Goal: Information Seeking & Learning: Learn about a topic

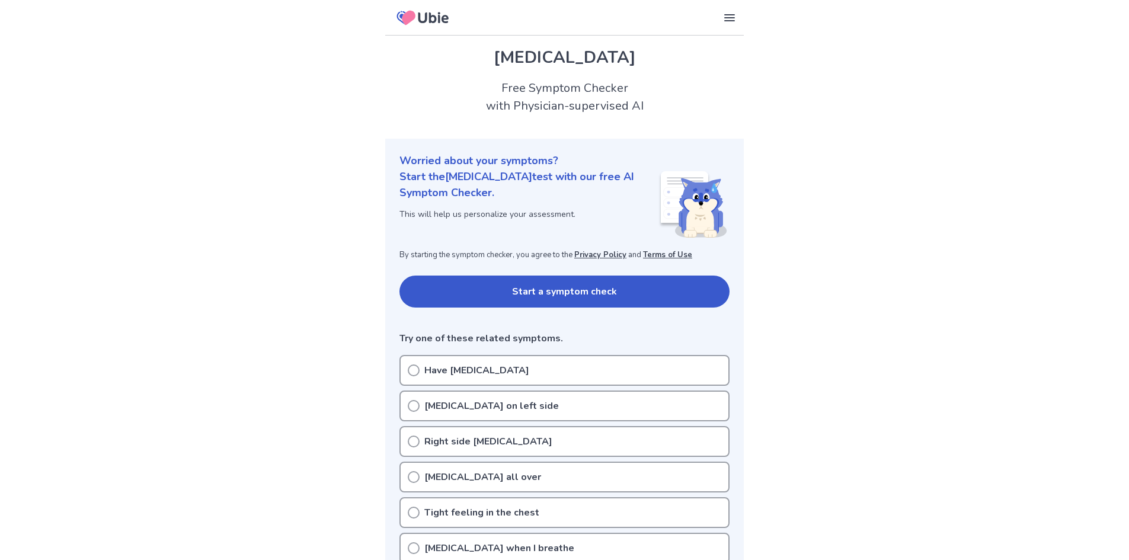
click at [419, 407] on circle at bounding box center [413, 405] width 11 height 11
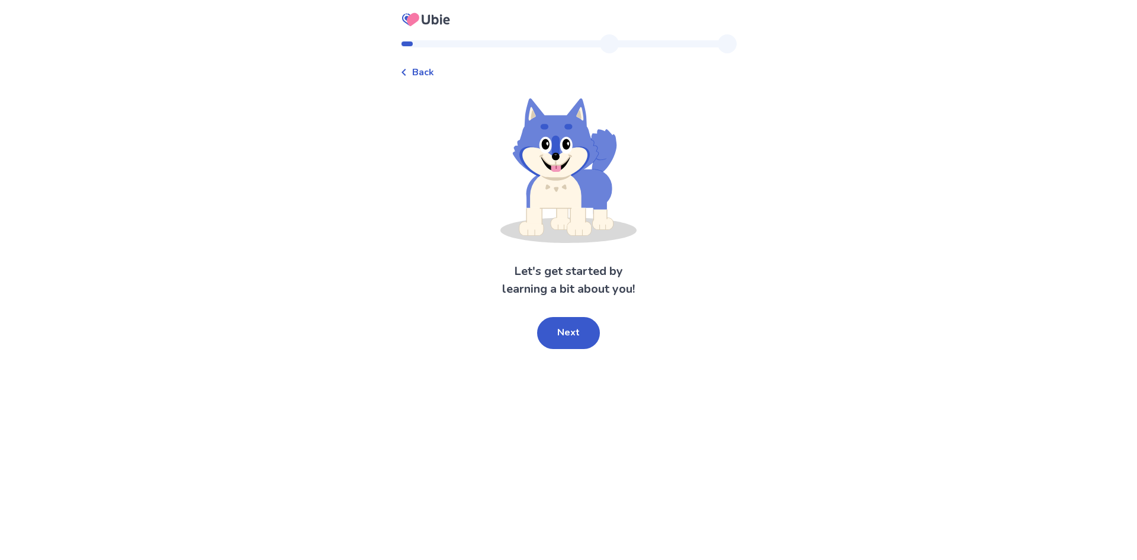
click at [575, 334] on button "Next" at bounding box center [568, 333] width 63 height 32
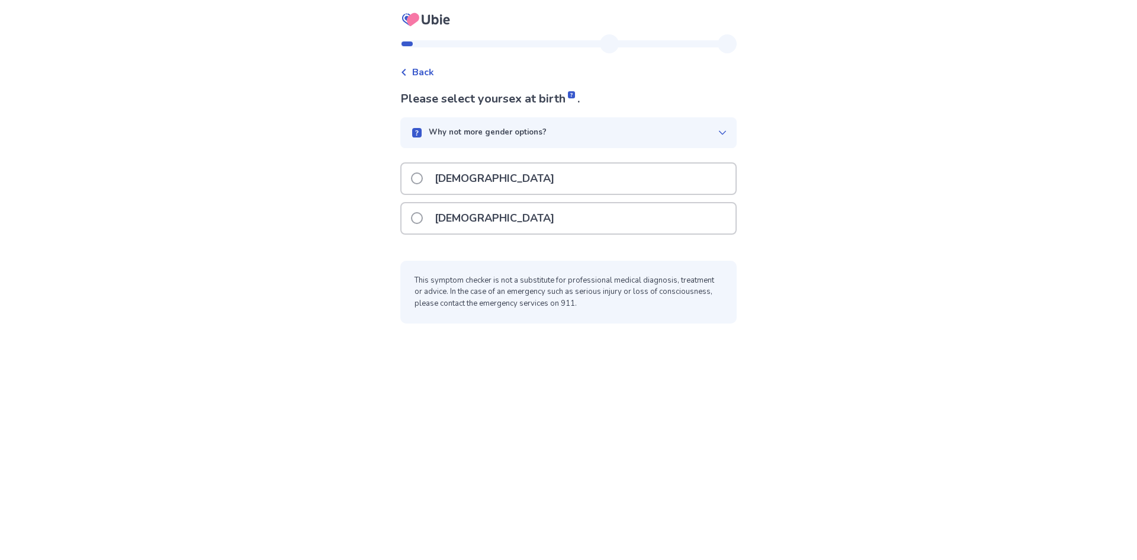
click at [430, 169] on label "[DEMOGRAPHIC_DATA]" at bounding box center [486, 179] width 150 height 30
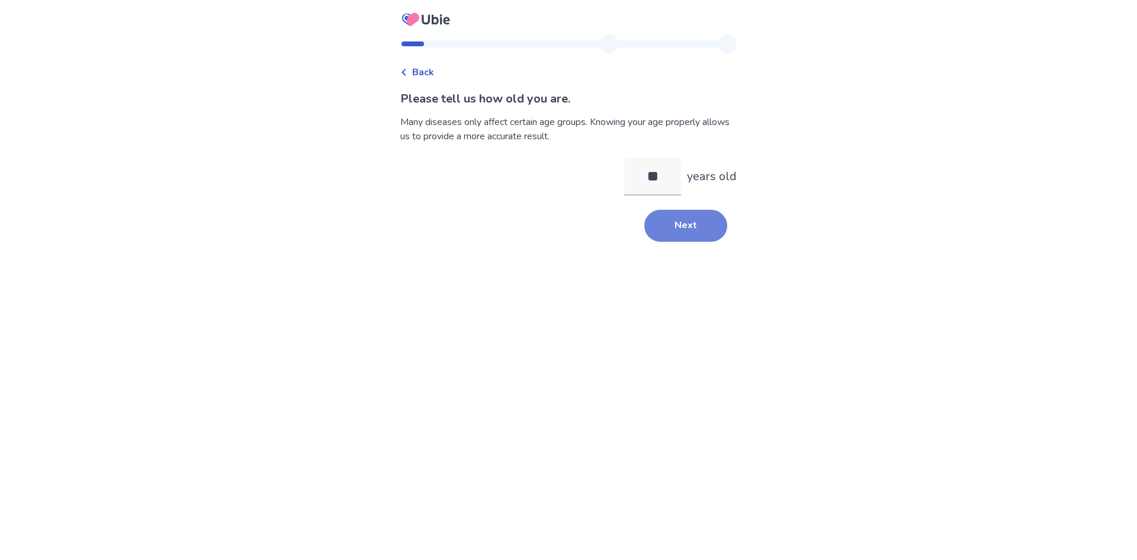
type input "**"
click at [687, 229] on button "Next" at bounding box center [686, 226] width 83 height 32
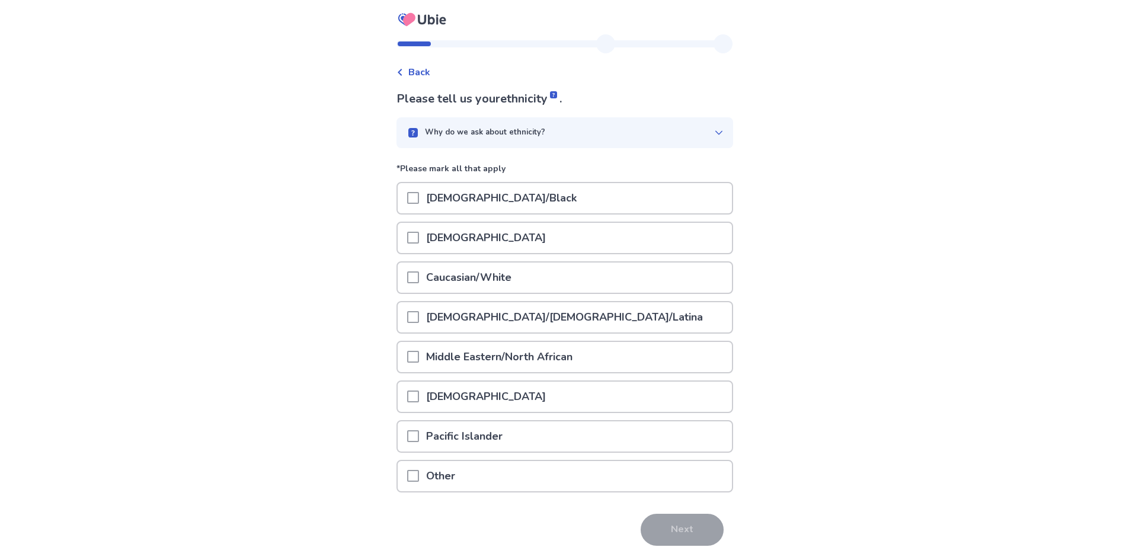
click at [417, 279] on span at bounding box center [413, 277] width 12 height 12
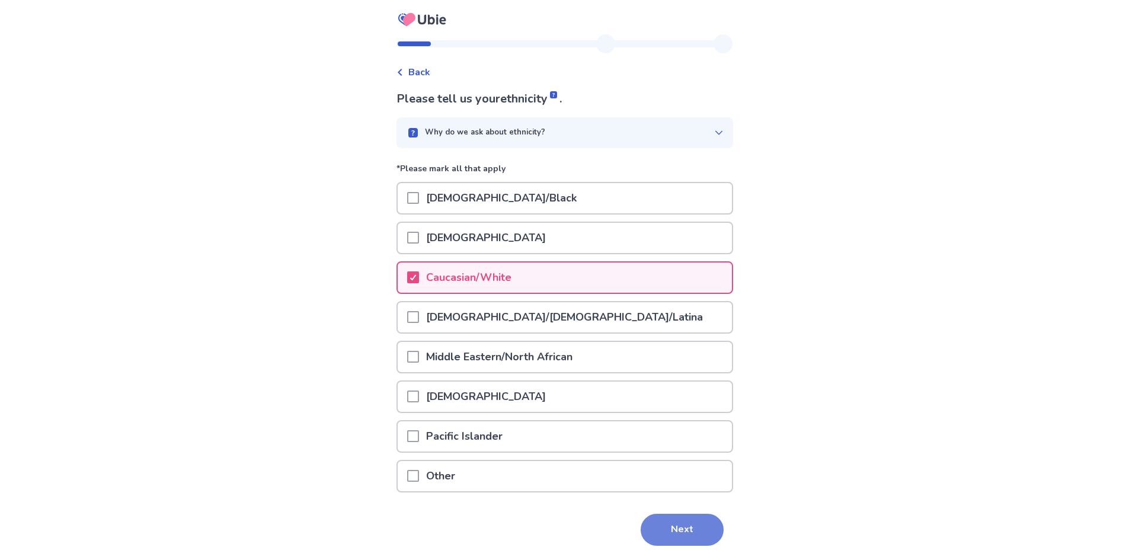
click at [658, 543] on button "Next" at bounding box center [681, 530] width 83 height 32
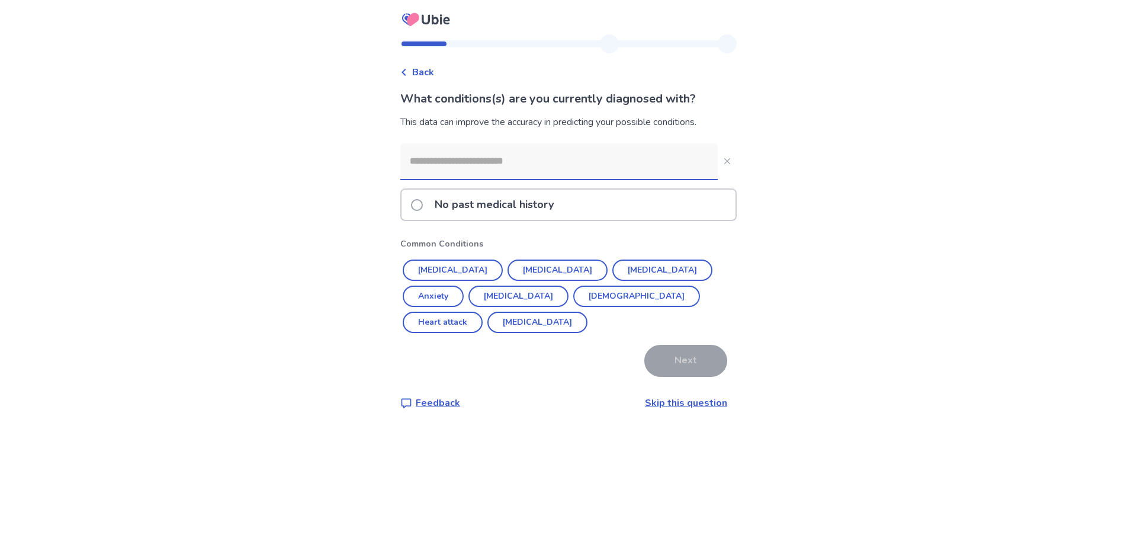
click at [569, 169] on input at bounding box center [559, 161] width 318 height 36
click at [464, 286] on button "Anxiety" at bounding box center [433, 296] width 61 height 21
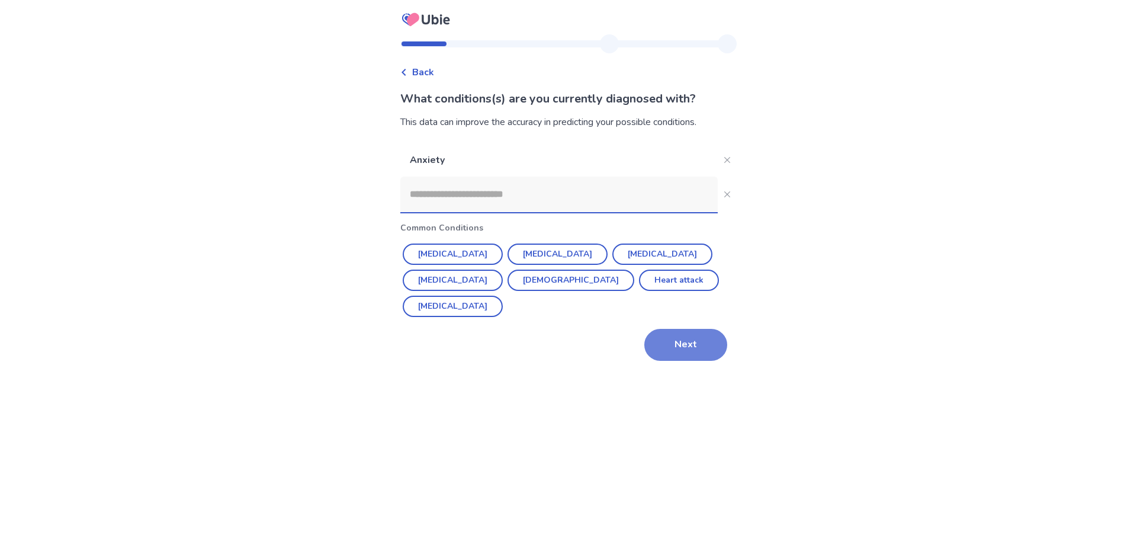
click at [677, 329] on button "Next" at bounding box center [686, 345] width 83 height 32
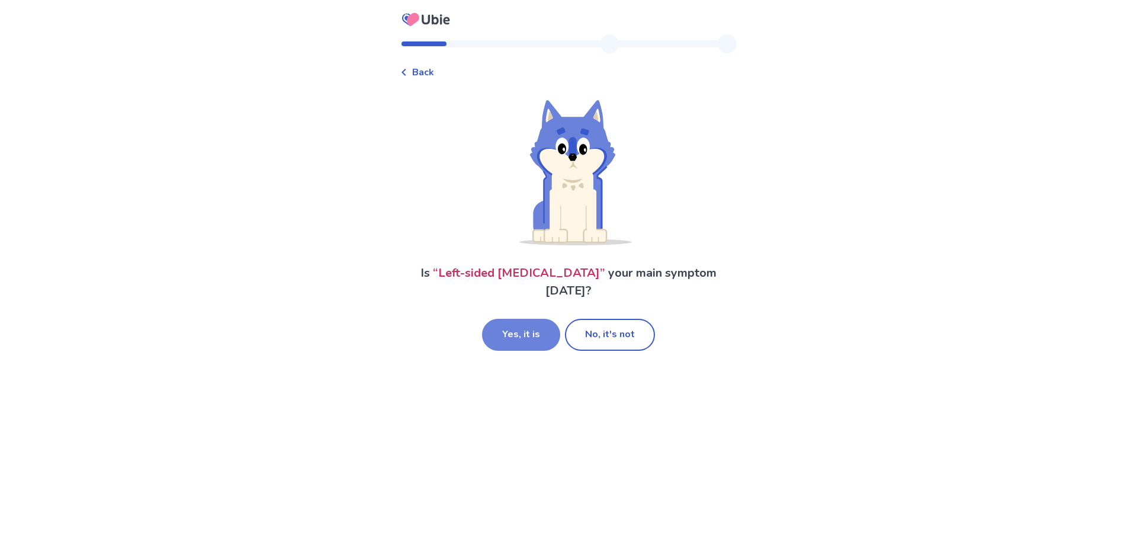
click at [508, 319] on button "Yes, it is" at bounding box center [521, 335] width 78 height 32
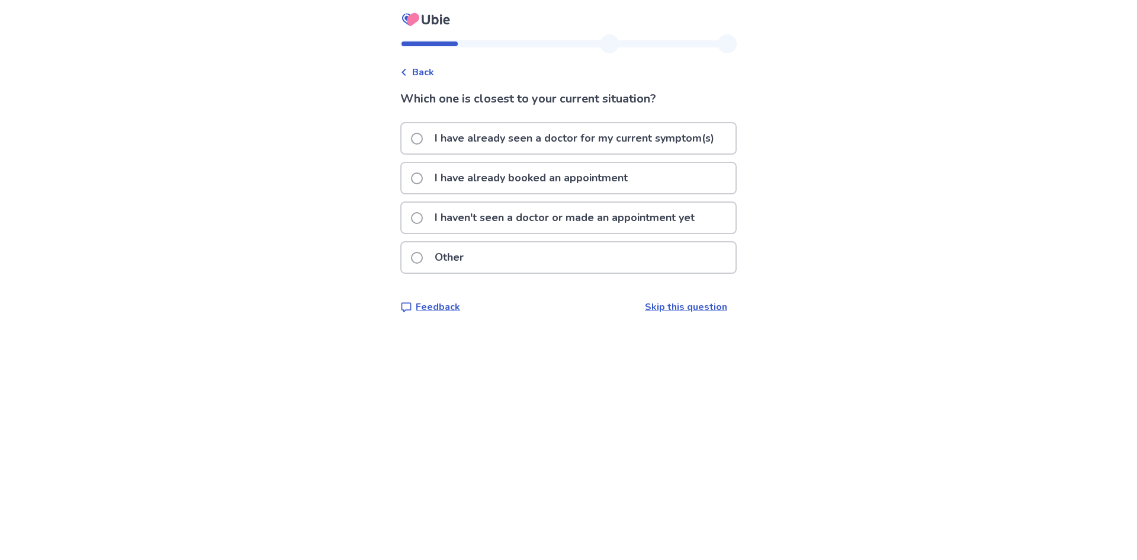
click at [419, 134] on label "I have already seen a doctor for my current symptom(s)" at bounding box center [566, 138] width 310 height 30
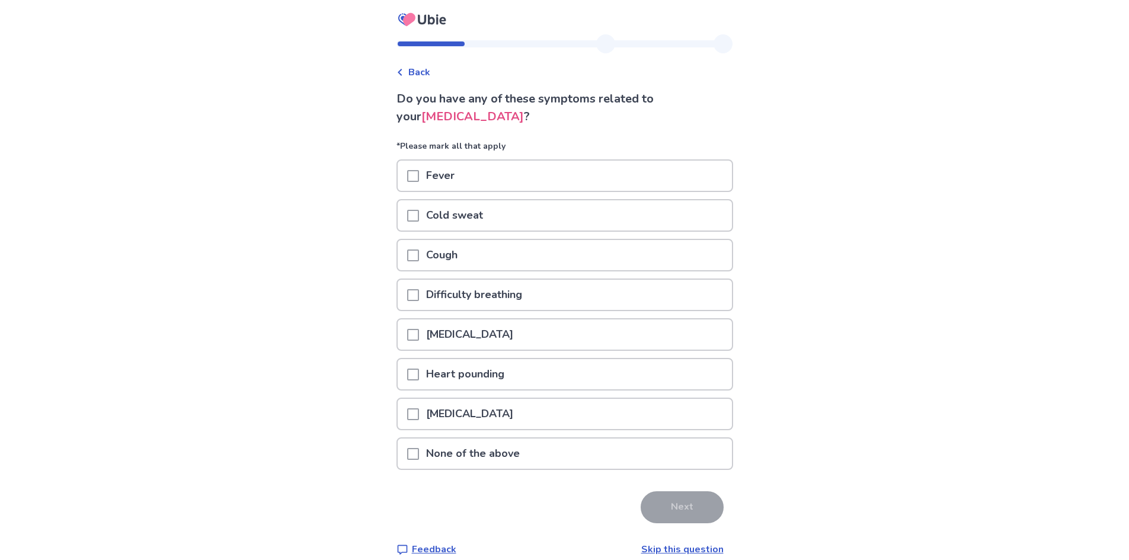
click at [442, 451] on p "None of the above" at bounding box center [473, 453] width 108 height 30
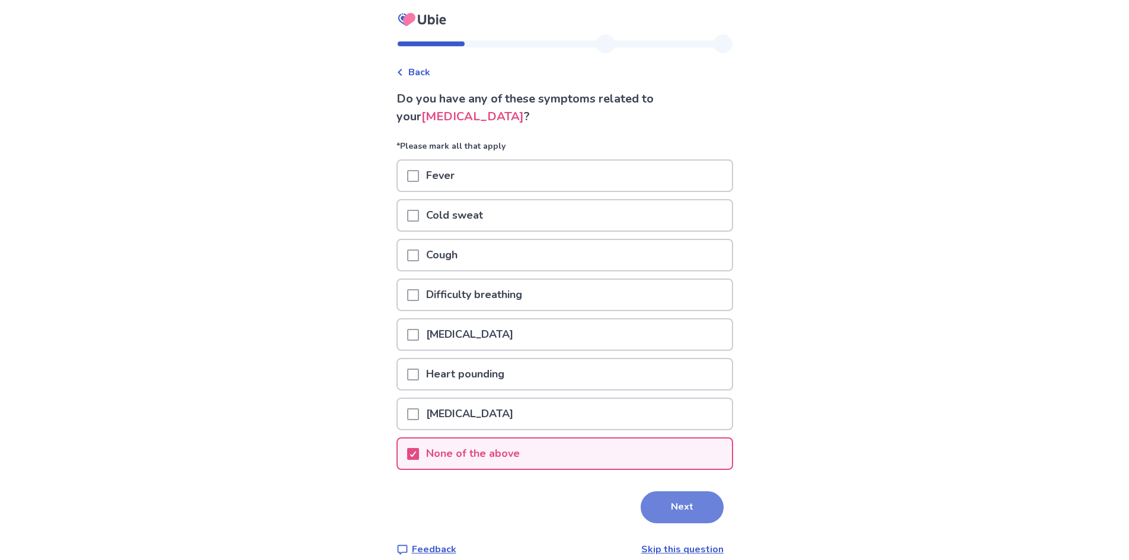
click at [675, 508] on button "Next" at bounding box center [681, 507] width 83 height 32
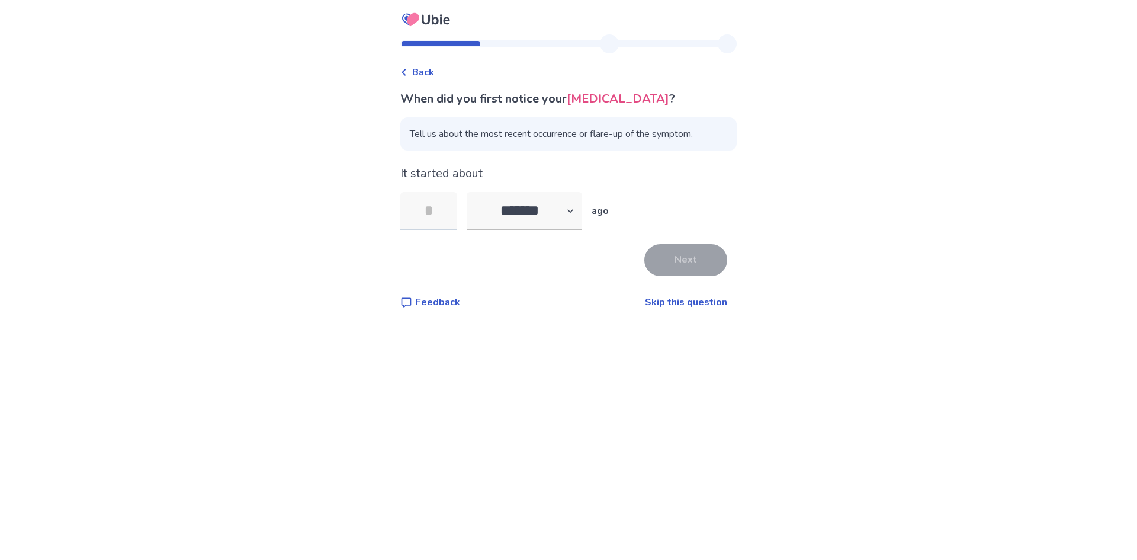
click at [428, 214] on input "tel" at bounding box center [428, 211] width 57 height 38
click at [576, 213] on select "******* ****** ******* ******** *******" at bounding box center [525, 211] width 116 height 38
select select "*"
click at [474, 192] on select "******* ****** ******* ******** *******" at bounding box center [525, 211] width 116 height 38
click at [431, 216] on input "tel" at bounding box center [428, 211] width 57 height 38
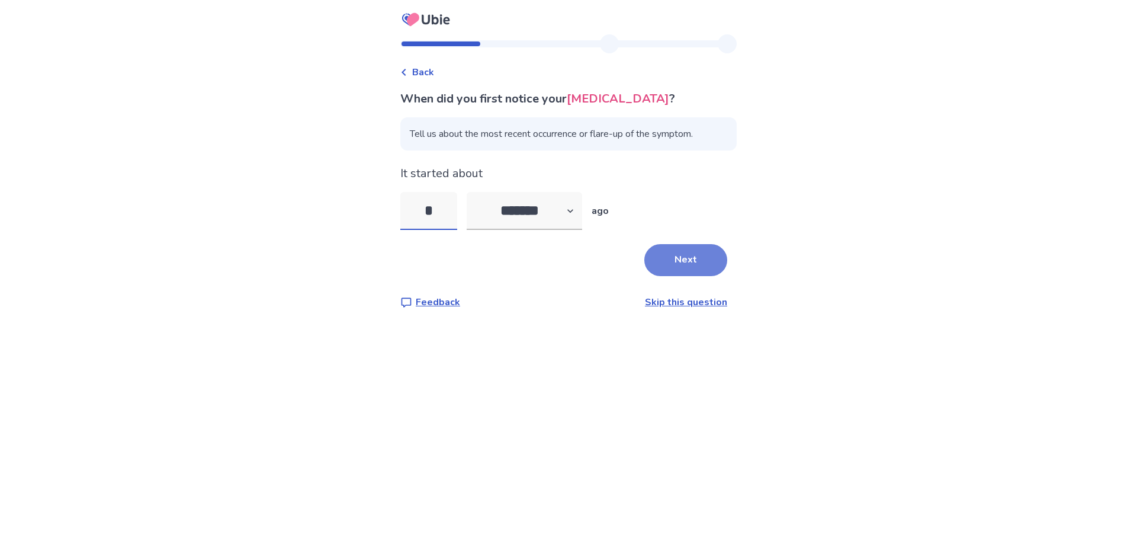
type input "*"
click at [677, 263] on button "Next" at bounding box center [686, 260] width 83 height 32
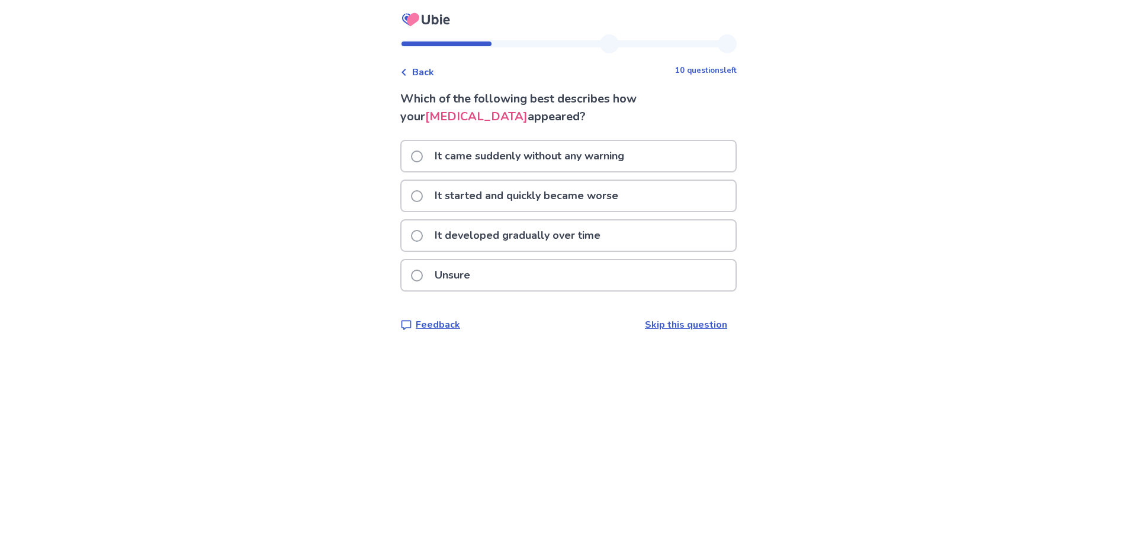
click at [420, 235] on span at bounding box center [417, 236] width 12 height 12
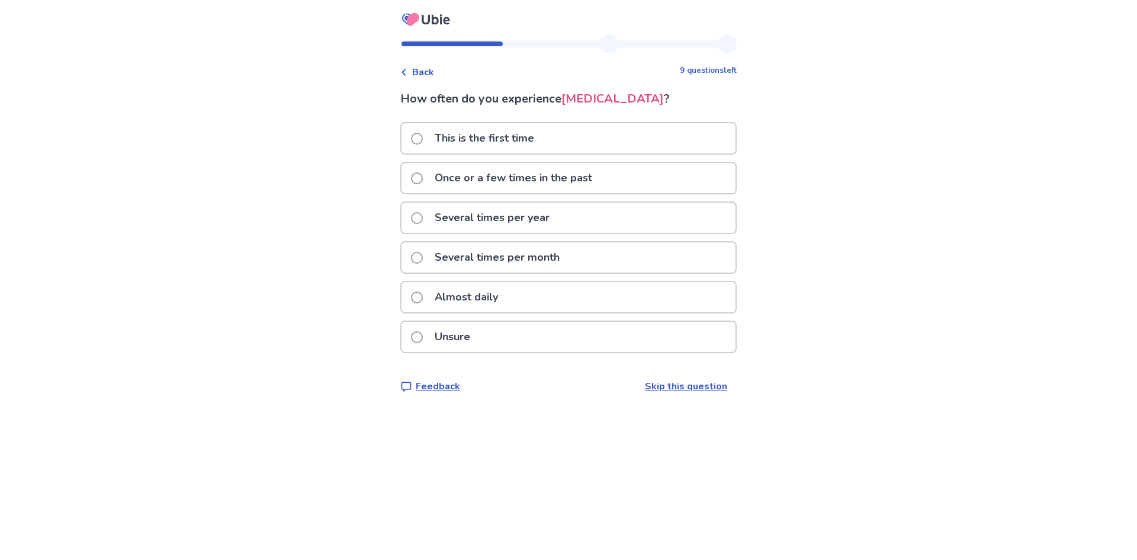
click at [423, 297] on span at bounding box center [417, 297] width 12 height 12
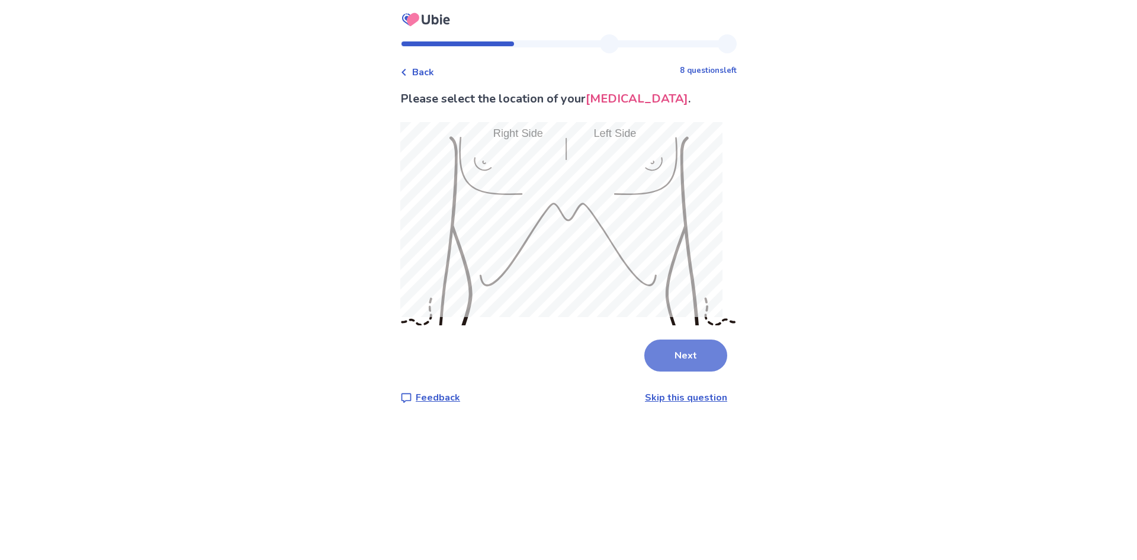
click at [693, 348] on button "Next" at bounding box center [686, 355] width 83 height 32
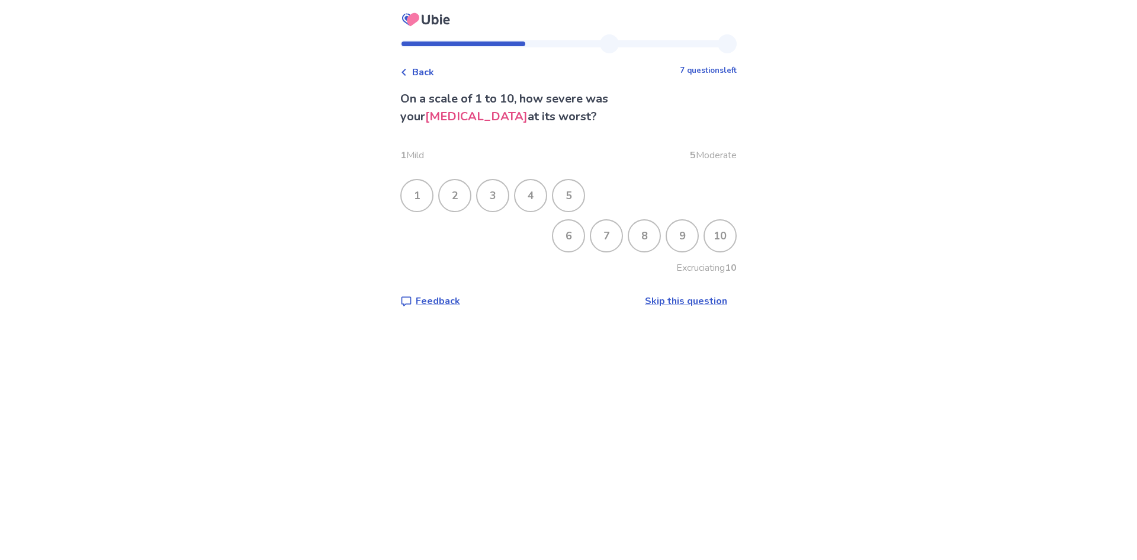
click at [494, 194] on div "3" at bounding box center [493, 195] width 31 height 31
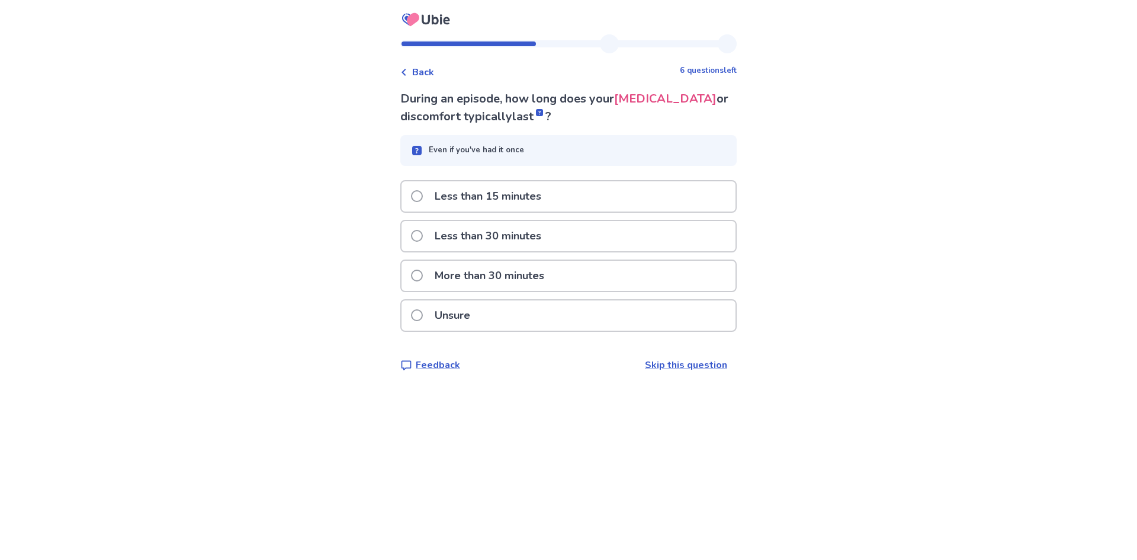
click at [450, 312] on p "Unsure" at bounding box center [453, 315] width 50 height 30
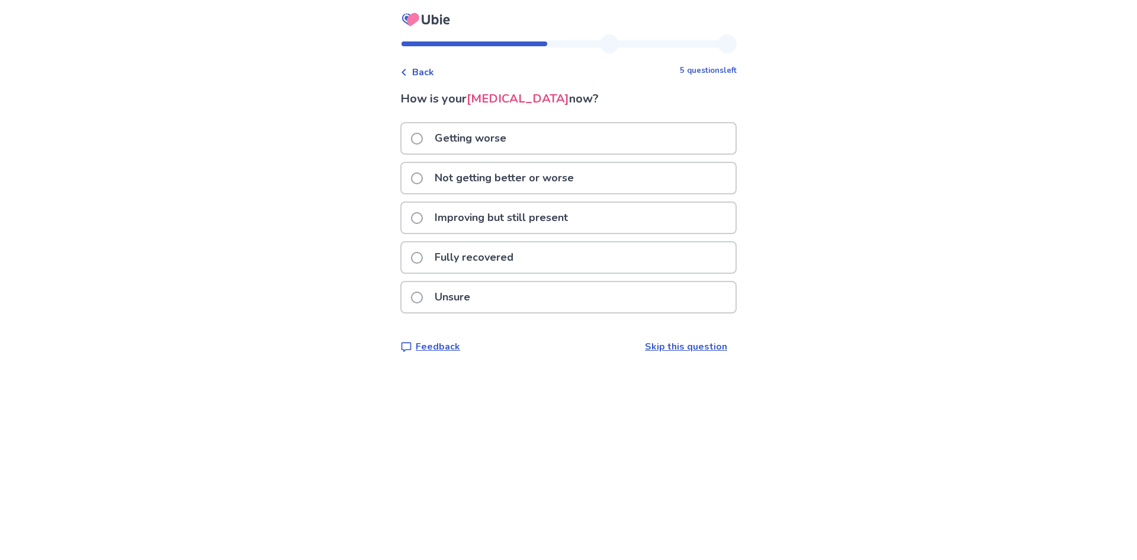
click at [431, 177] on label "Not getting better or worse" at bounding box center [496, 178] width 170 height 30
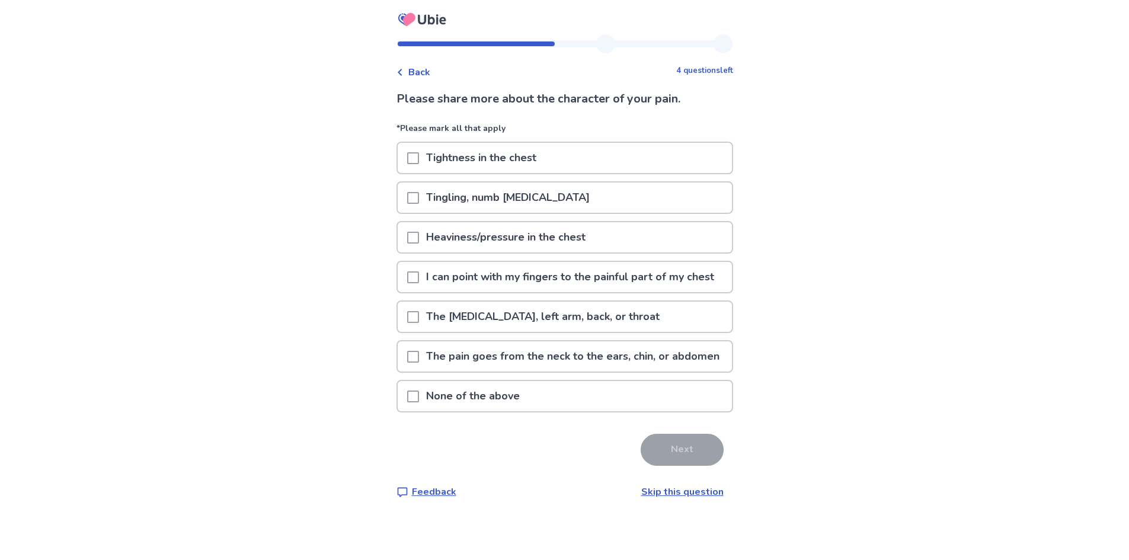
click at [418, 283] on span at bounding box center [413, 277] width 12 height 12
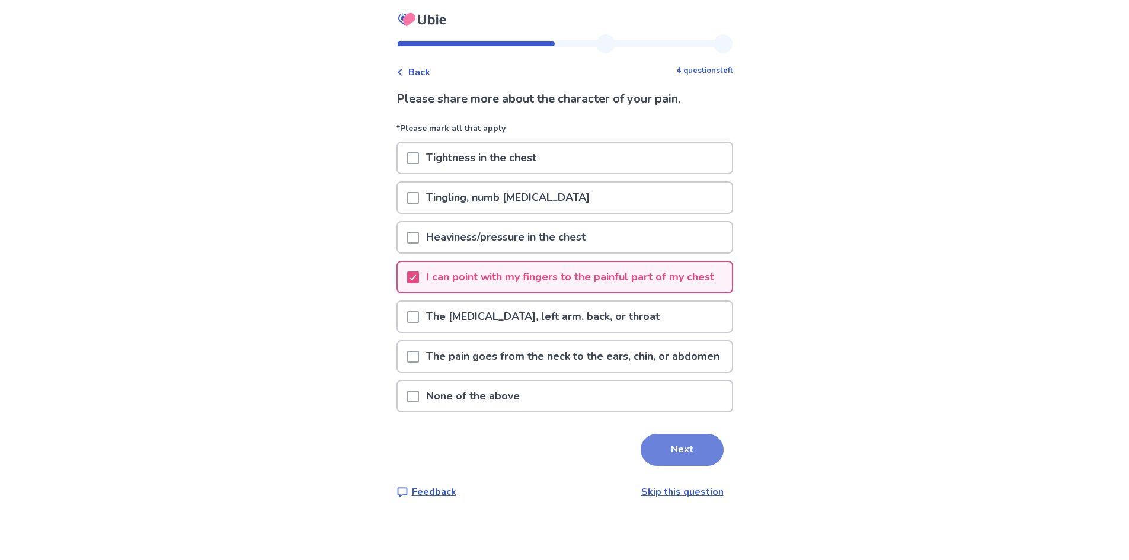
click at [686, 466] on button "Next" at bounding box center [681, 450] width 83 height 32
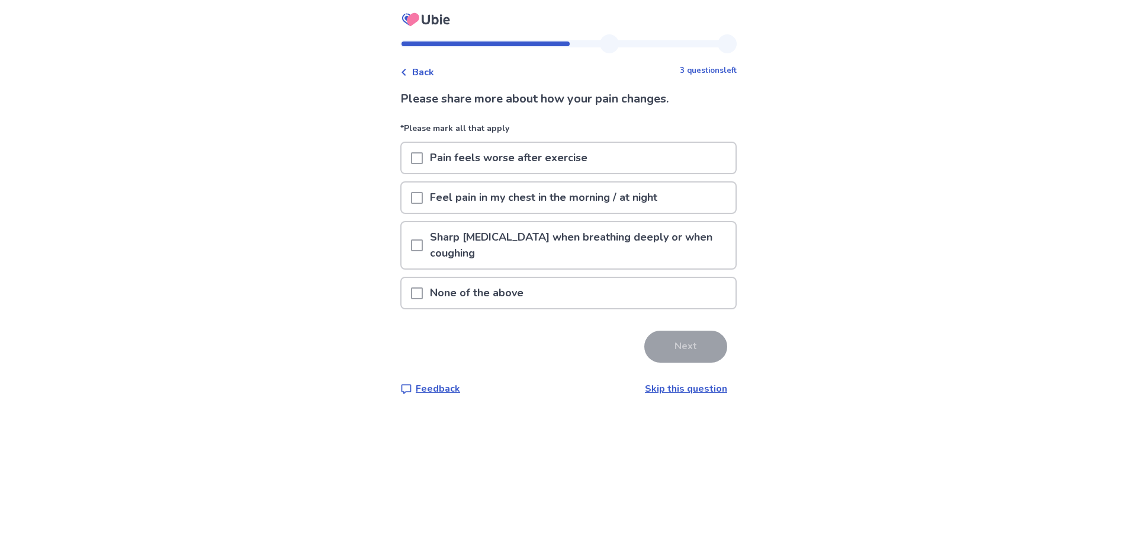
click at [423, 291] on span at bounding box center [417, 293] width 12 height 12
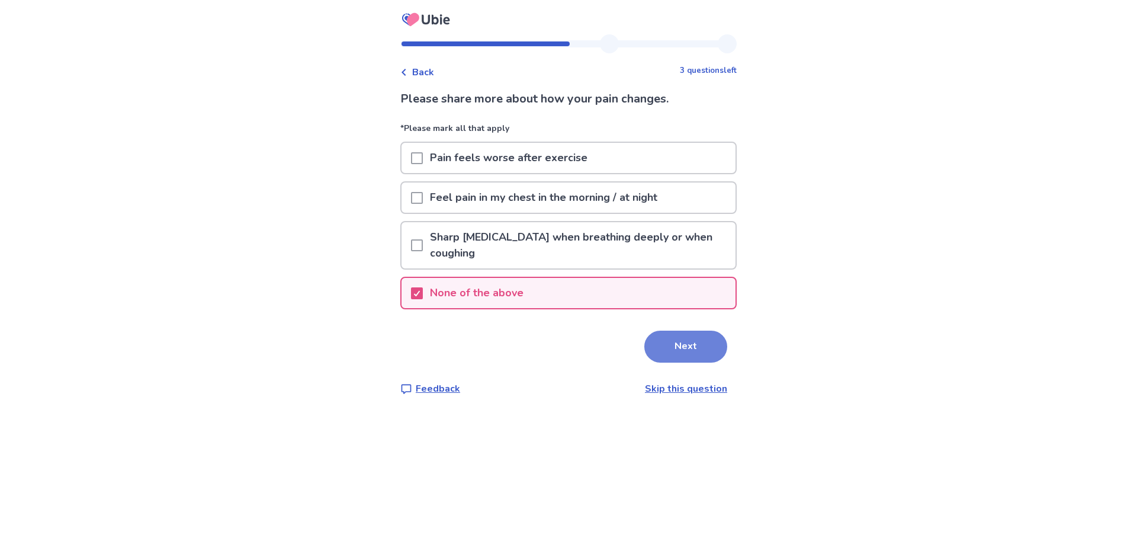
click at [647, 348] on button "Next" at bounding box center [686, 347] width 83 height 32
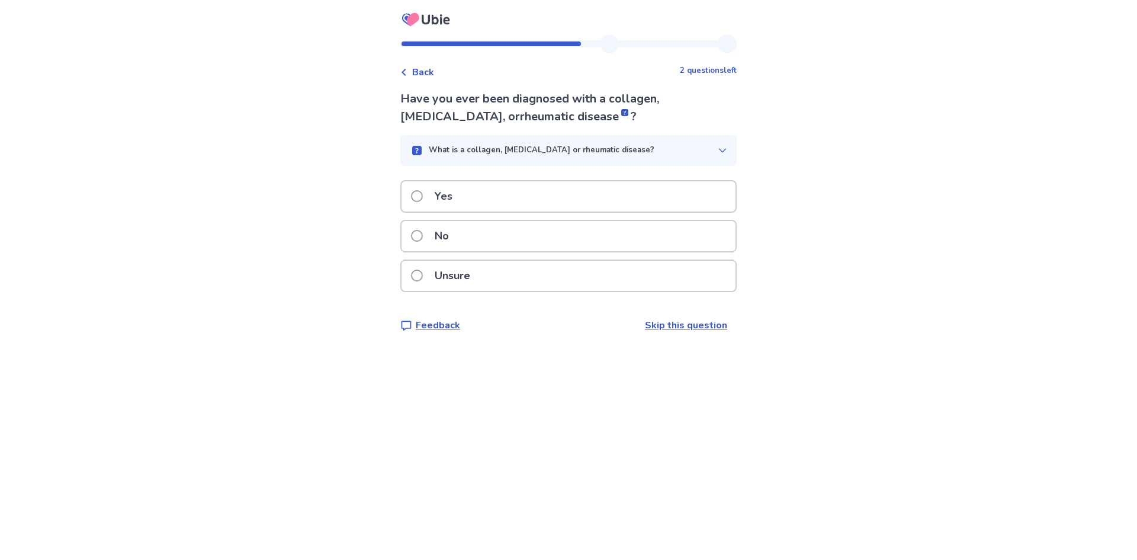
click at [456, 237] on p "No" at bounding box center [442, 236] width 28 height 30
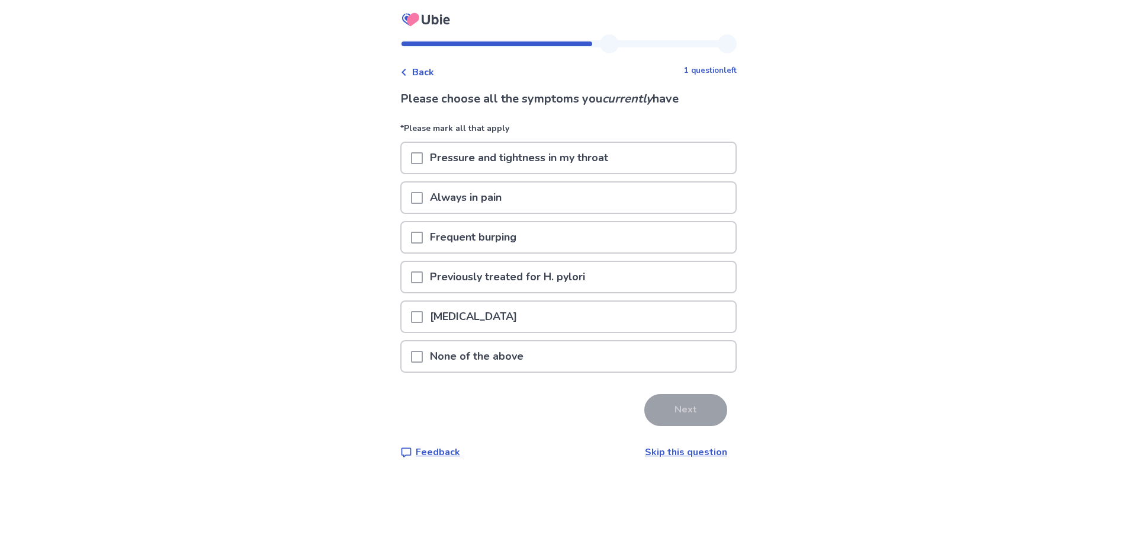
click at [423, 309] on div at bounding box center [417, 317] width 12 height 30
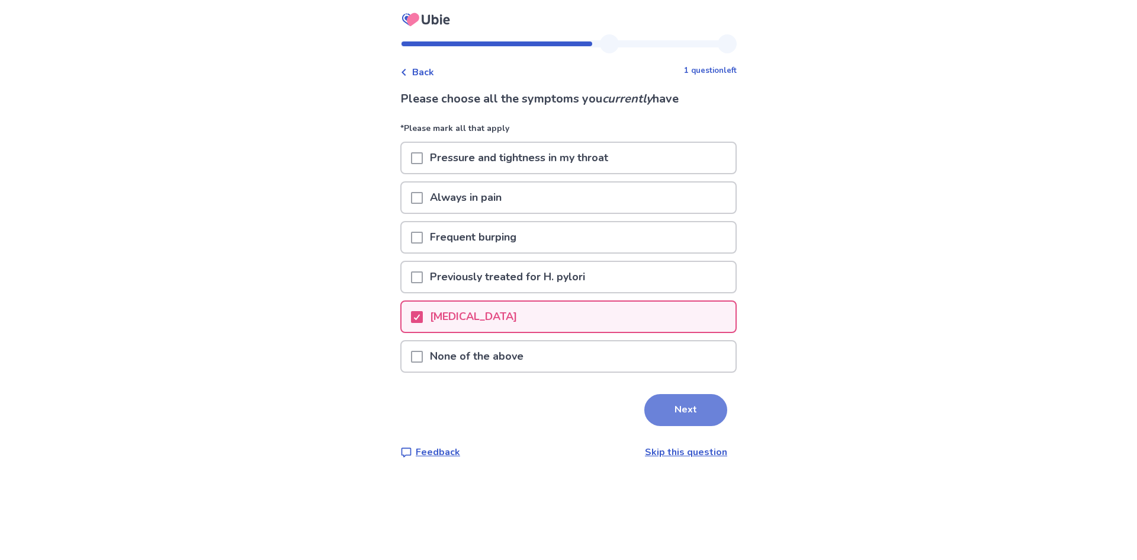
click at [665, 405] on button "Next" at bounding box center [686, 410] width 83 height 32
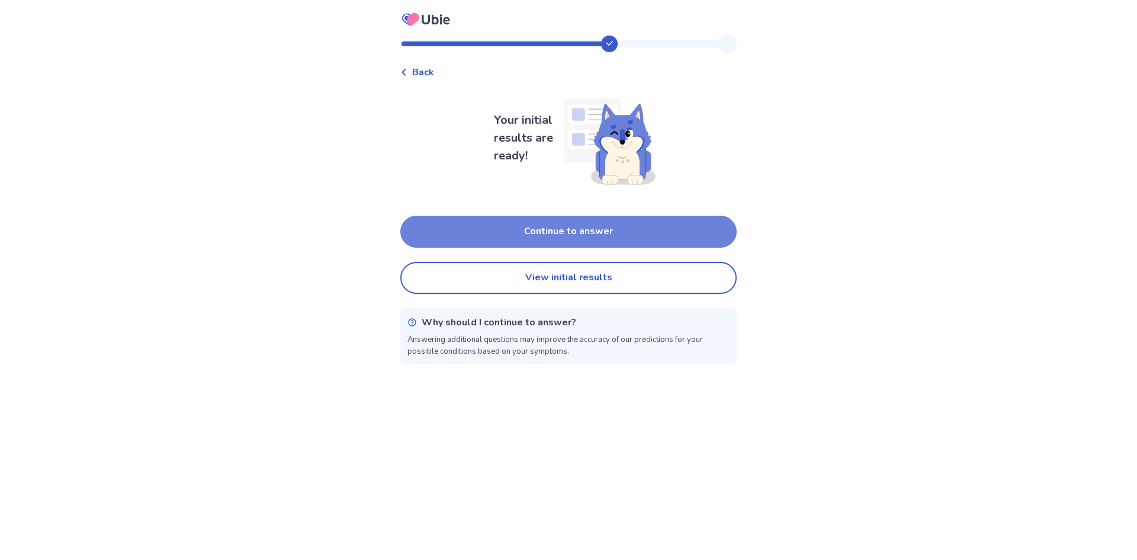
click at [552, 228] on button "Continue to answer" at bounding box center [568, 232] width 337 height 32
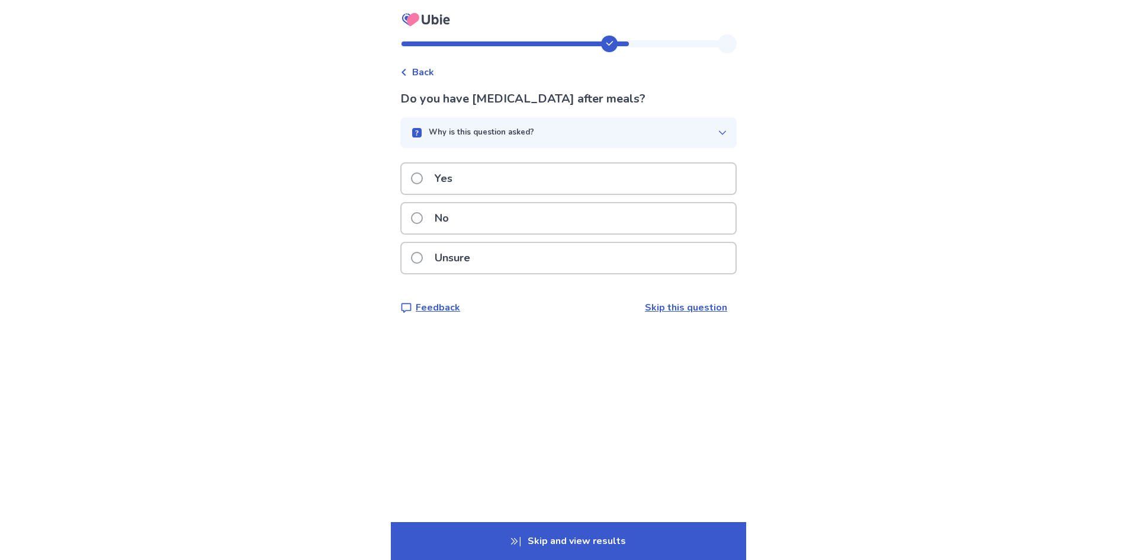
click at [482, 181] on div "Yes" at bounding box center [569, 179] width 334 height 30
click at [452, 218] on p "No" at bounding box center [442, 218] width 28 height 30
click at [452, 217] on p "No" at bounding box center [442, 218] width 28 height 30
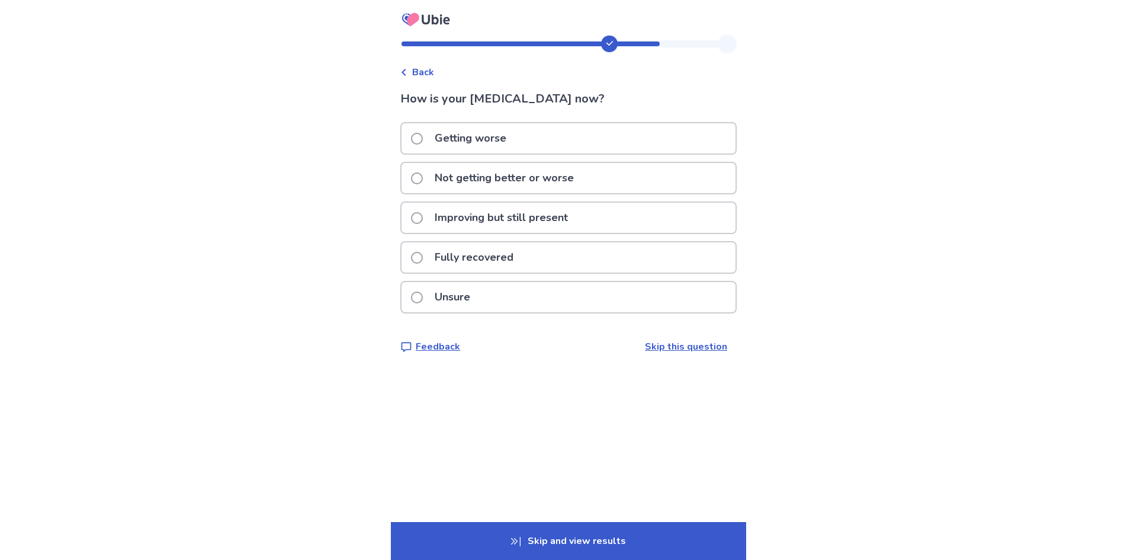
click at [435, 209] on p "Improving but still present" at bounding box center [502, 218] width 148 height 30
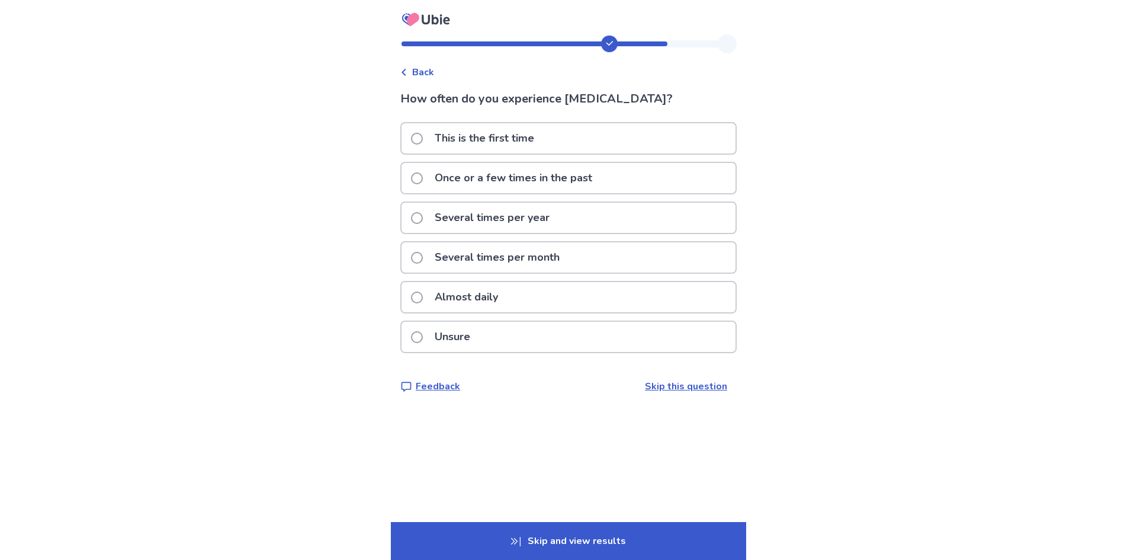
click at [419, 255] on span at bounding box center [417, 258] width 12 height 12
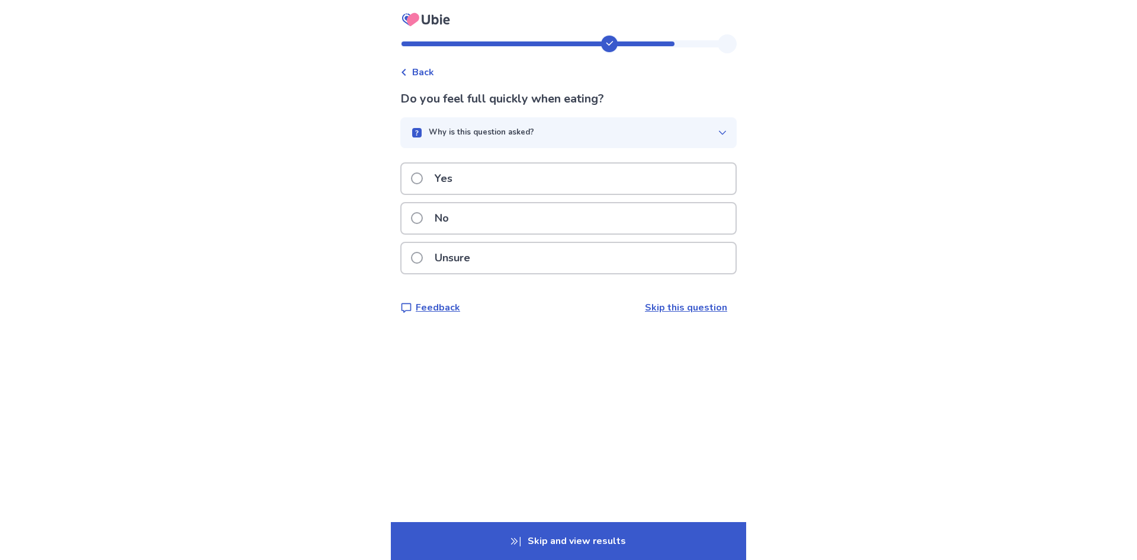
click at [423, 178] on span at bounding box center [417, 178] width 12 height 12
click at [423, 258] on span at bounding box center [417, 258] width 12 height 12
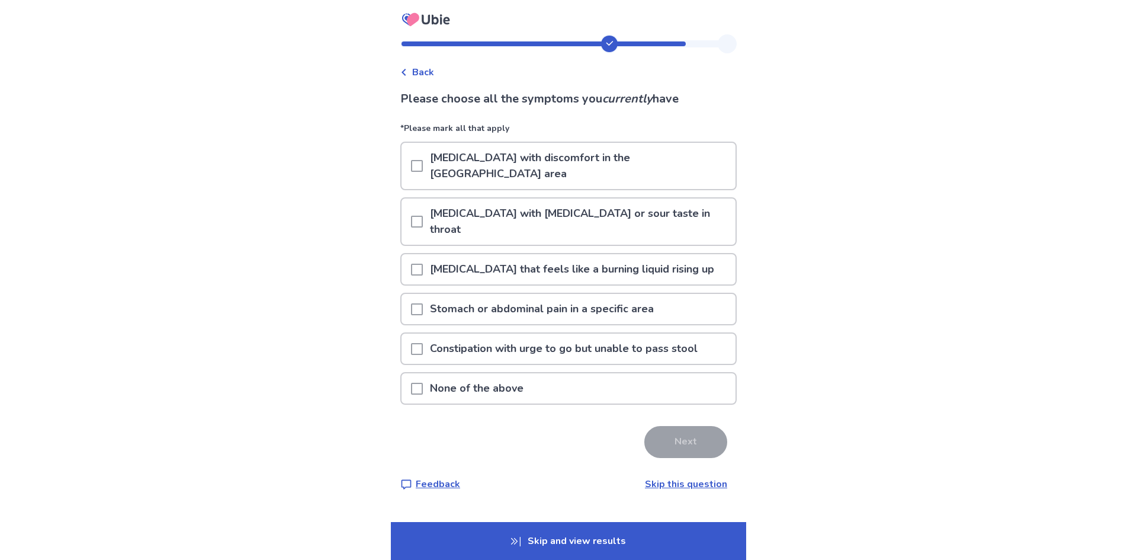
click at [423, 160] on span at bounding box center [417, 166] width 12 height 12
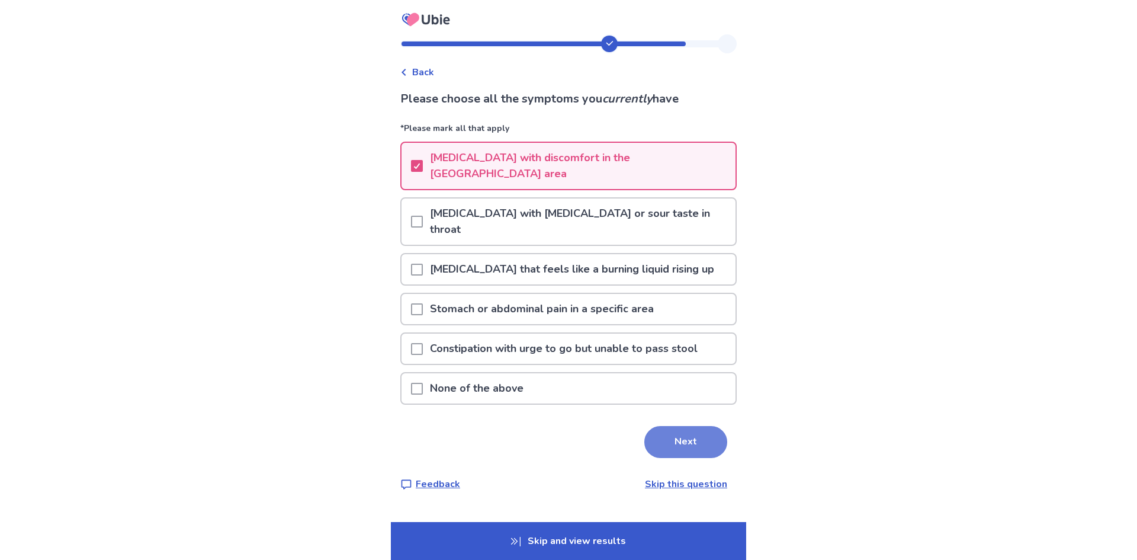
click at [701, 426] on button "Next" at bounding box center [686, 442] width 83 height 32
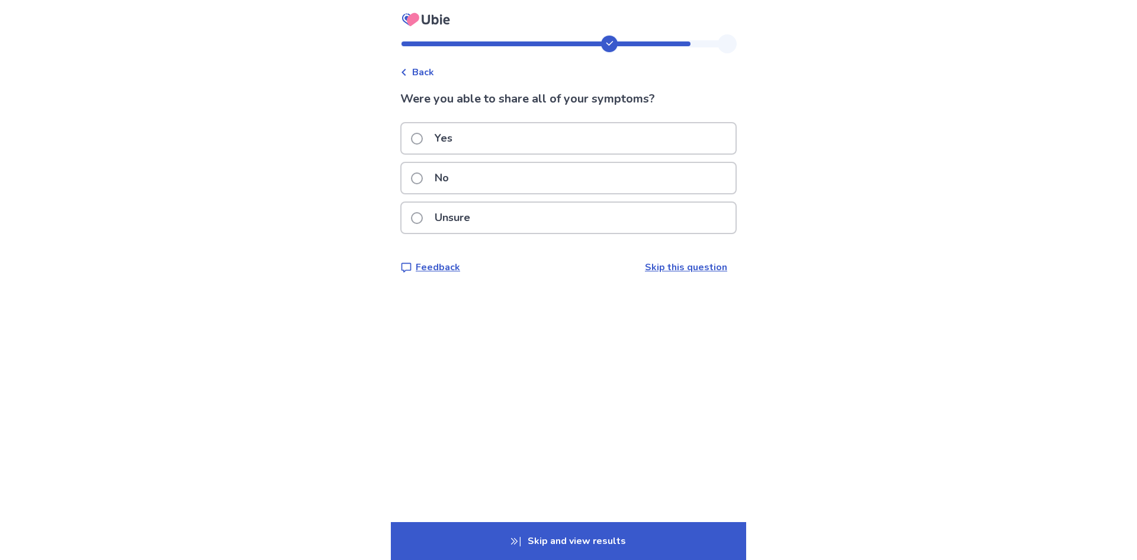
click at [423, 138] on span at bounding box center [417, 139] width 12 height 12
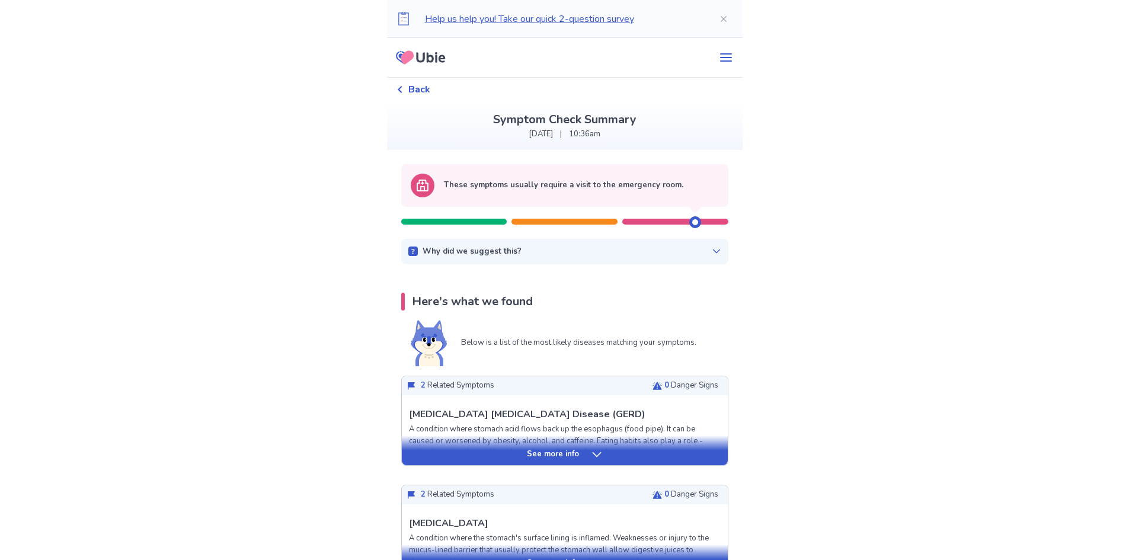
click at [568, 252] on div "Why did we suggest this?" at bounding box center [564, 252] width 313 height 12
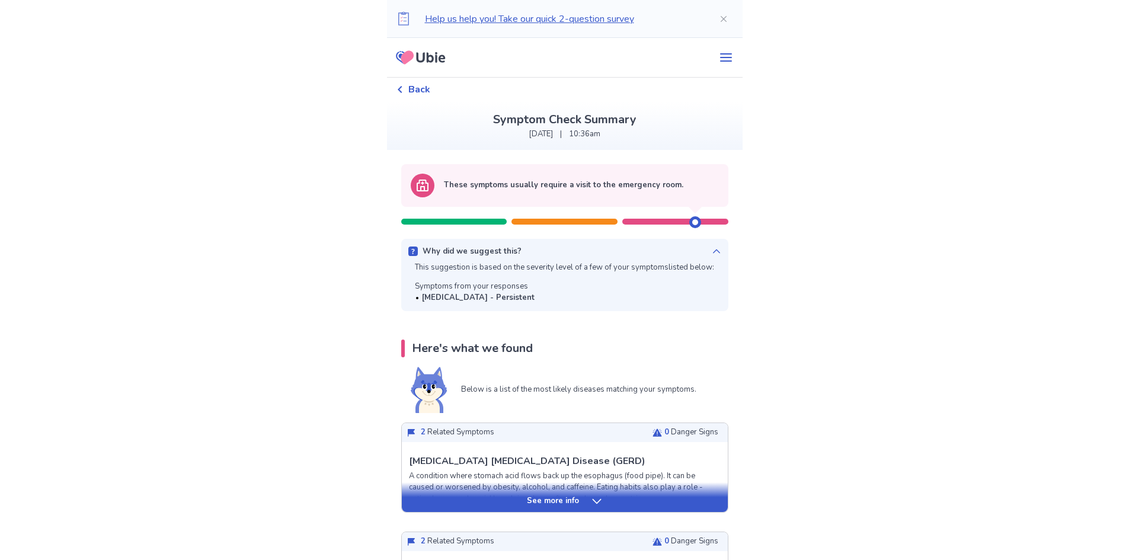
drag, startPoint x: 687, startPoint y: 223, endPoint x: 579, endPoint y: 223, distance: 107.2
click at [582, 223] on div at bounding box center [564, 216] width 327 height 18
